Goal: Task Accomplishment & Management: Manage account settings

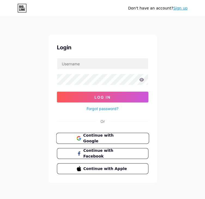
click at [95, 138] on span "Continue with Google" at bounding box center [105, 139] width 45 height 12
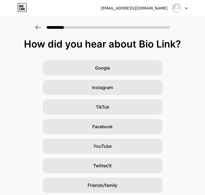
click at [41, 25] on icon at bounding box center [38, 27] width 6 height 5
